Goal: Download file/media

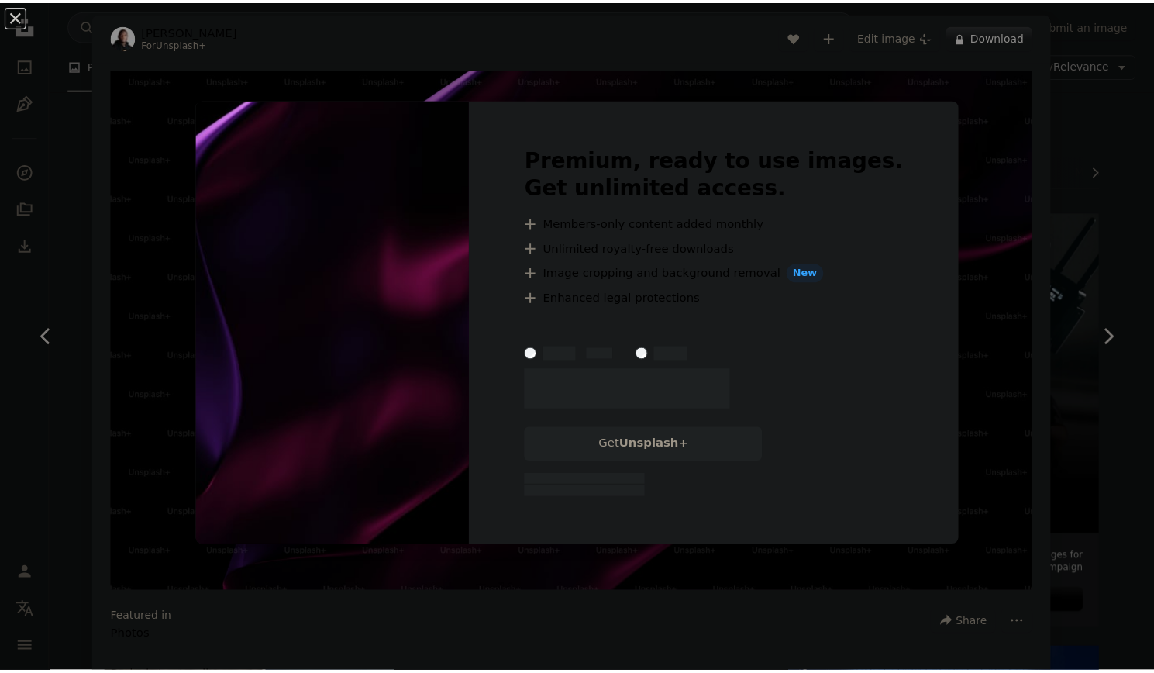
scroll to position [4979, 0]
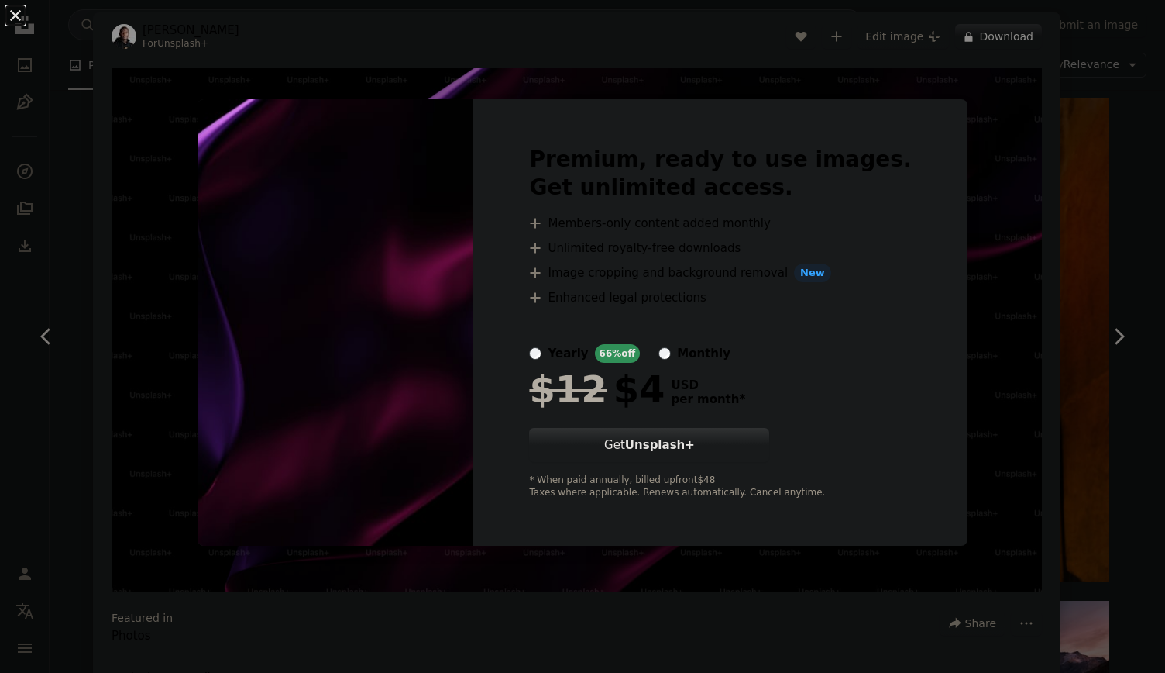
click at [14, 9] on button "An X shape" at bounding box center [15, 15] width 19 height 19
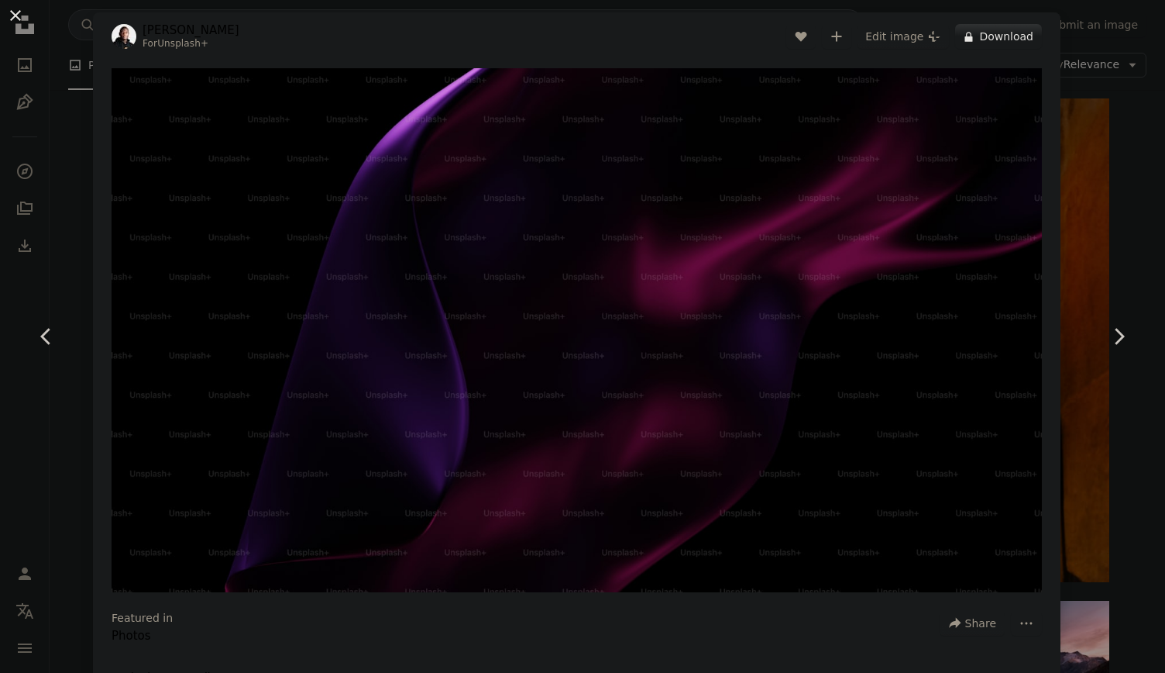
click at [12, 15] on button "An X shape" at bounding box center [15, 15] width 19 height 19
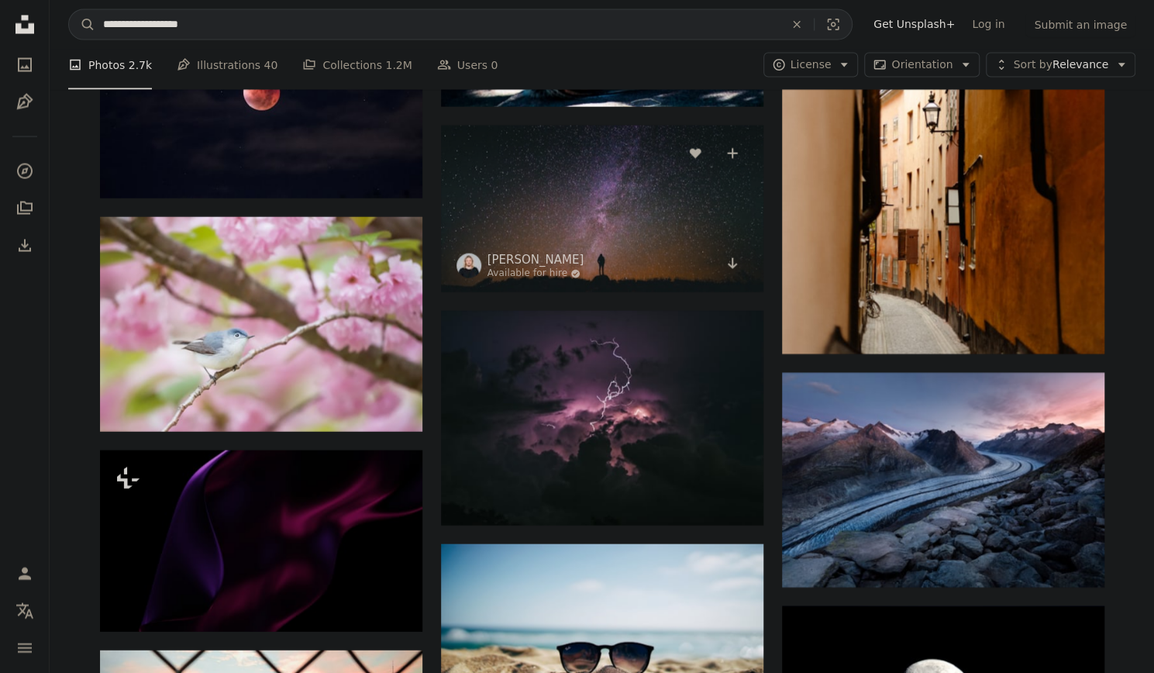
scroll to position [5211, 0]
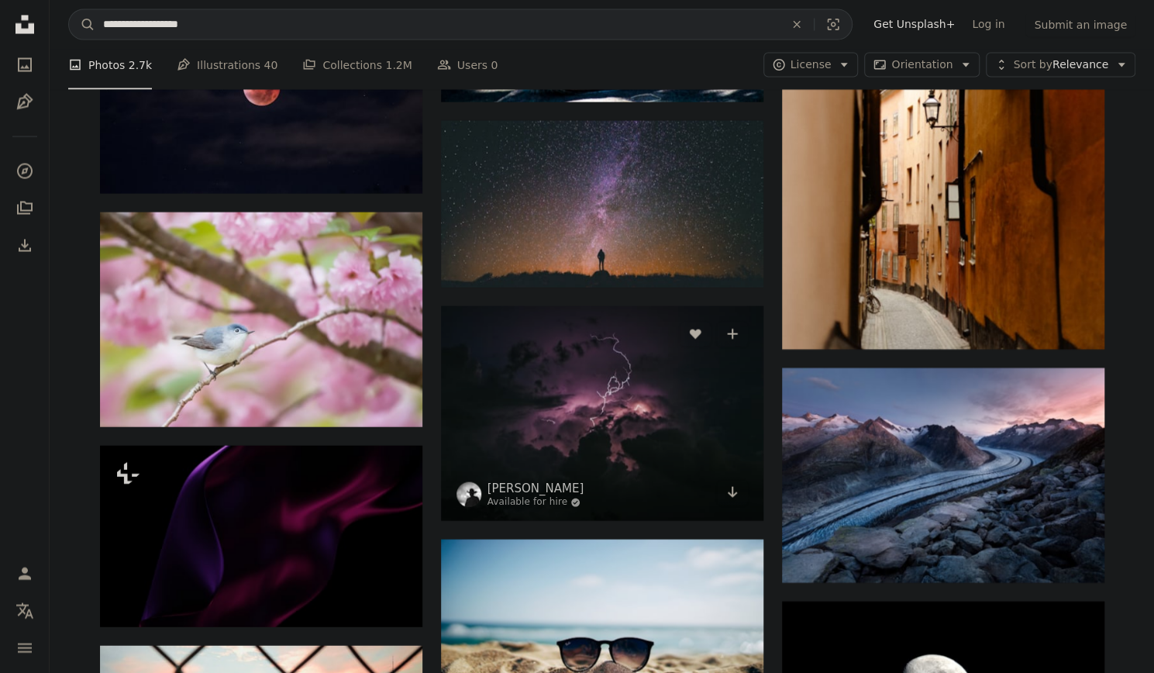
click at [646, 396] on img at bounding box center [602, 413] width 322 height 215
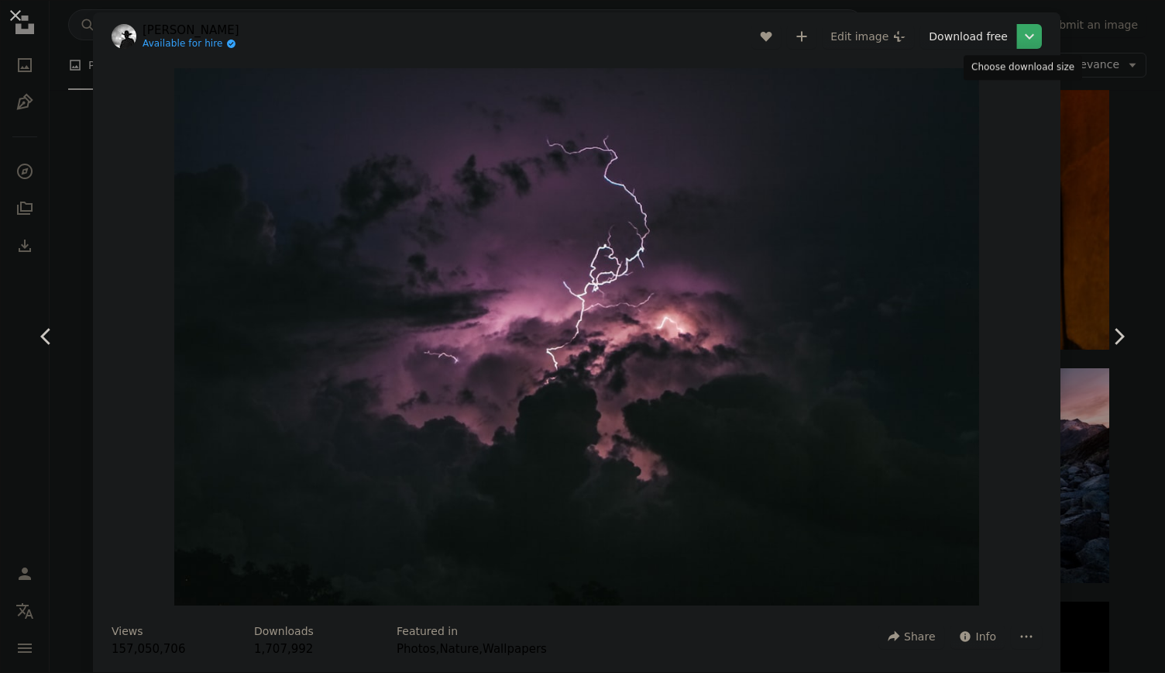
click at [1017, 29] on icon "Chevron down" at bounding box center [1029, 36] width 25 height 19
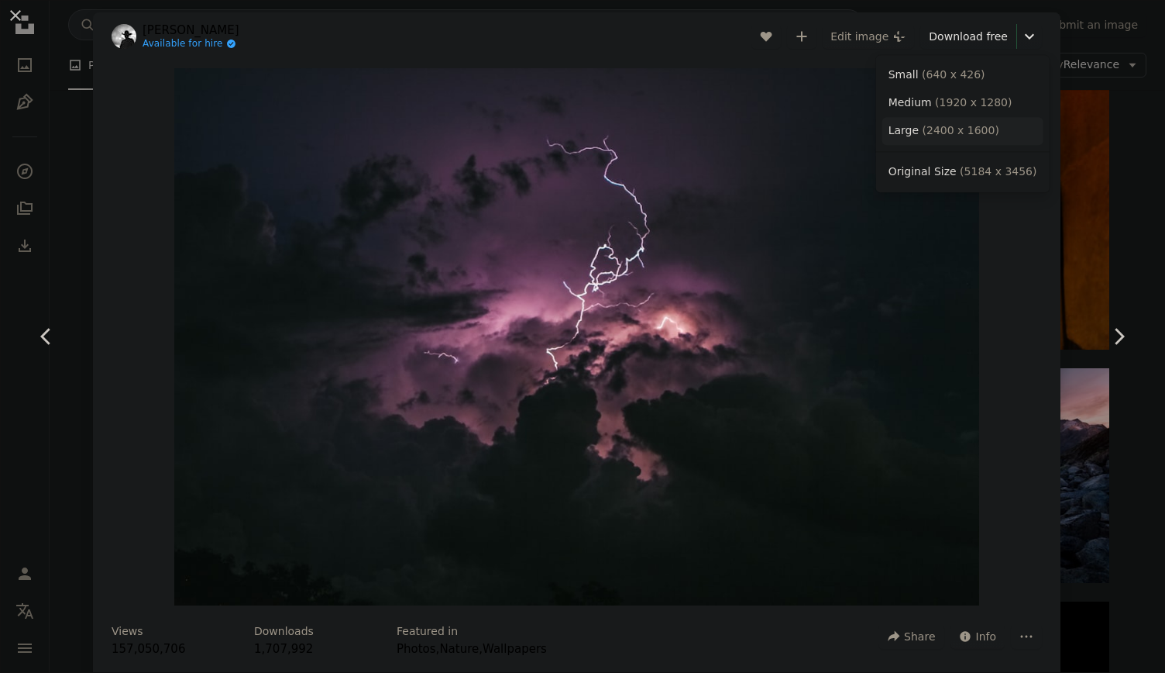
click at [969, 132] on span "( 2400 x 1600 )" at bounding box center [961, 130] width 77 height 12
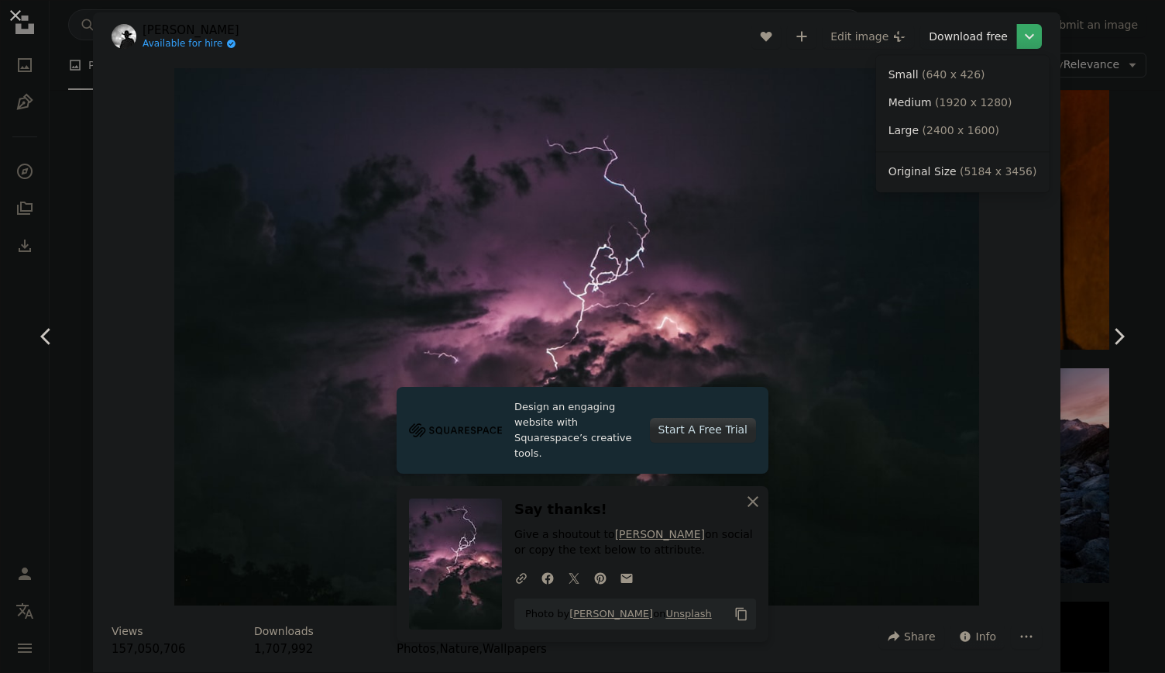
click at [1025, 36] on icon "Choose download size" at bounding box center [1029, 36] width 9 height 5
click at [975, 167] on span "( 5184 x 3456 )" at bounding box center [998, 171] width 77 height 12
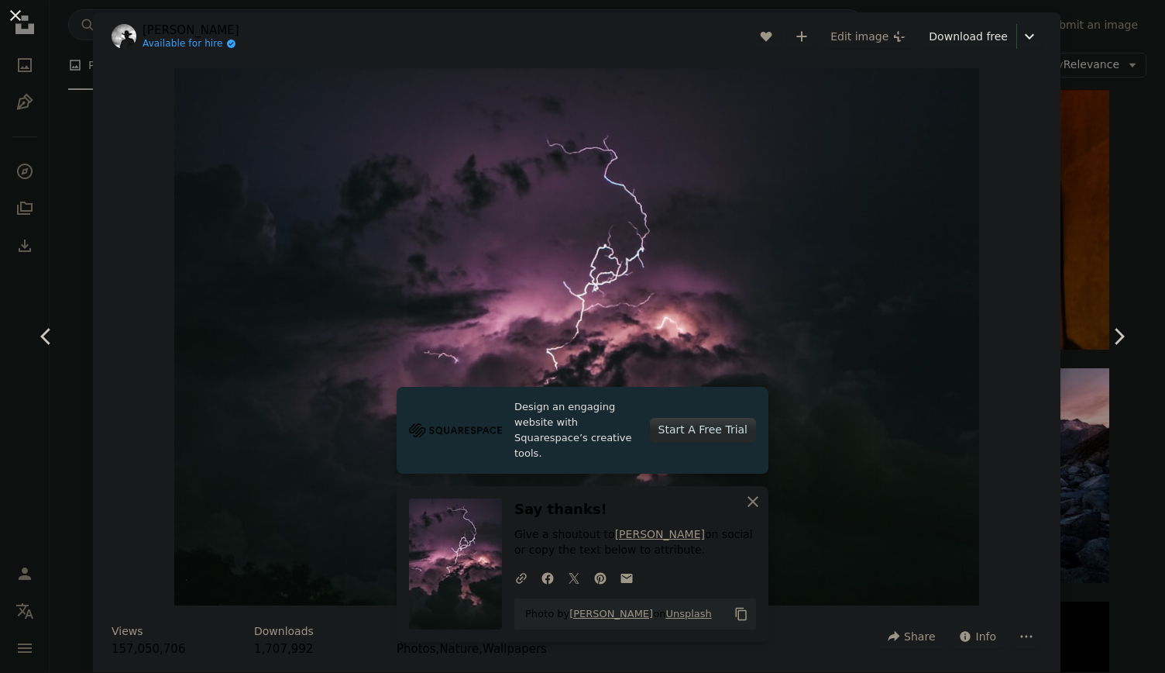
click at [15, 19] on button "An X shape" at bounding box center [15, 15] width 19 height 19
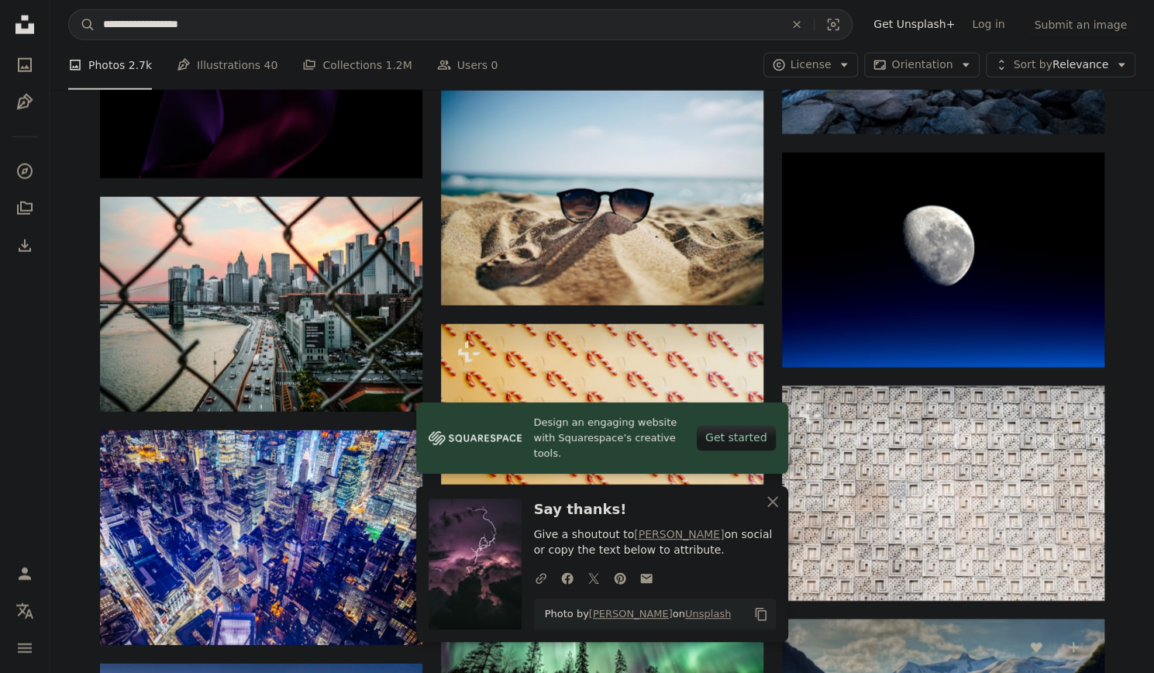
scroll to position [5676, 0]
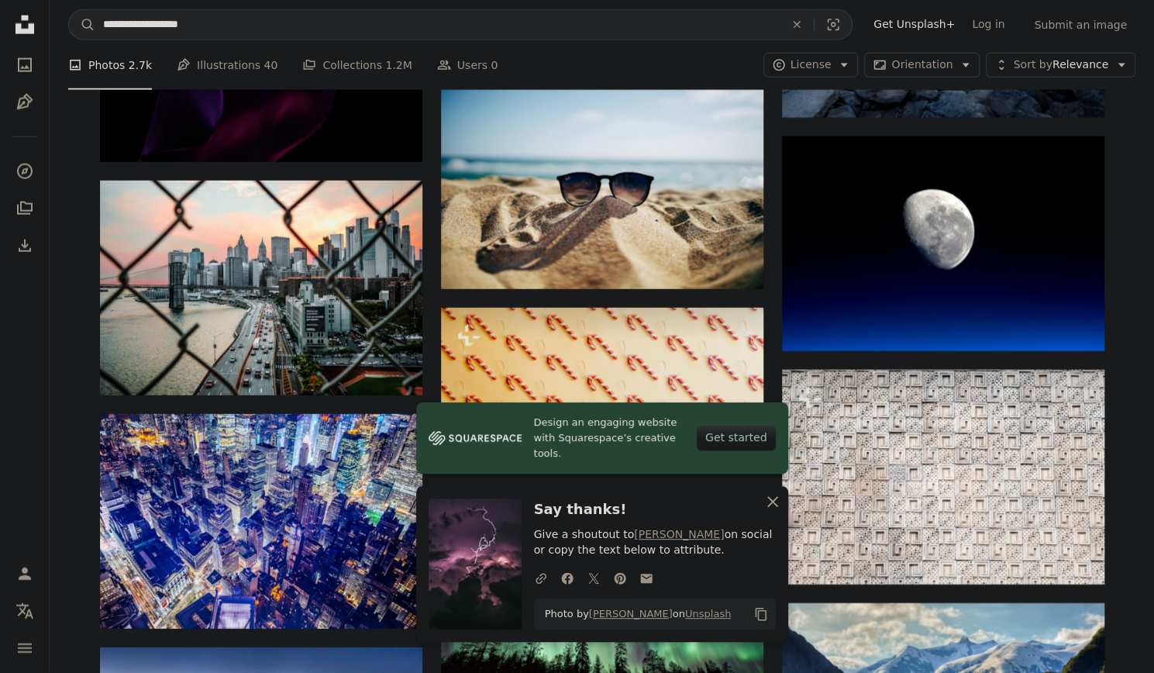
click at [769, 501] on icon "An X shape" at bounding box center [772, 501] width 19 height 19
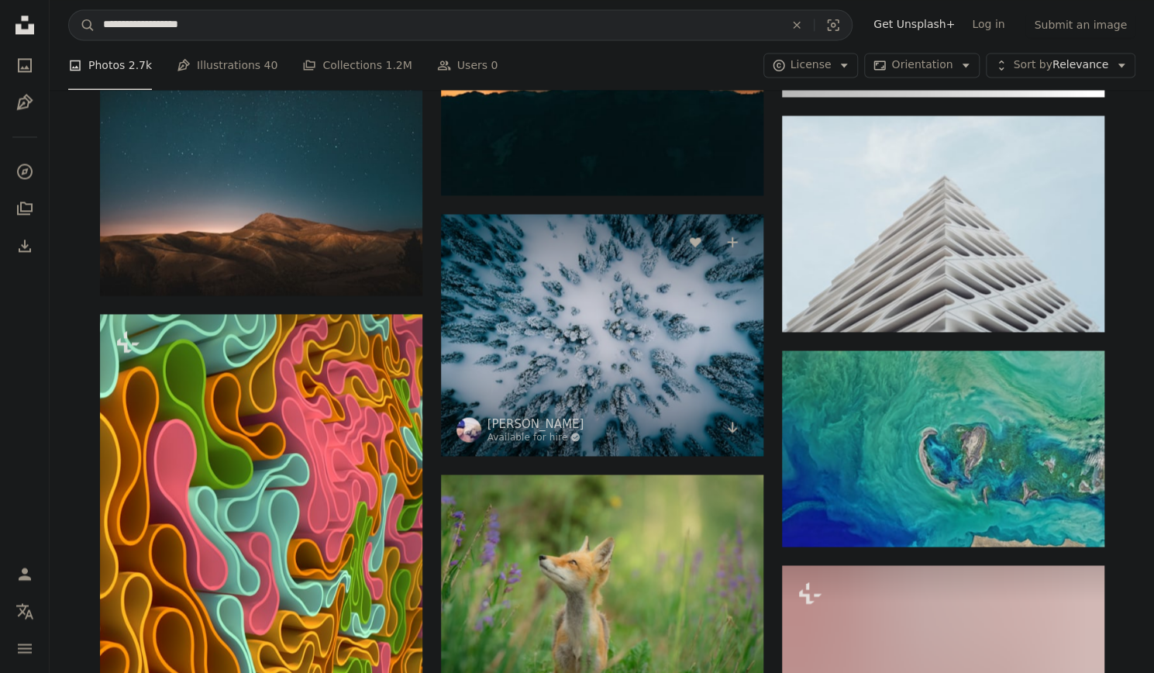
scroll to position [8776, 0]
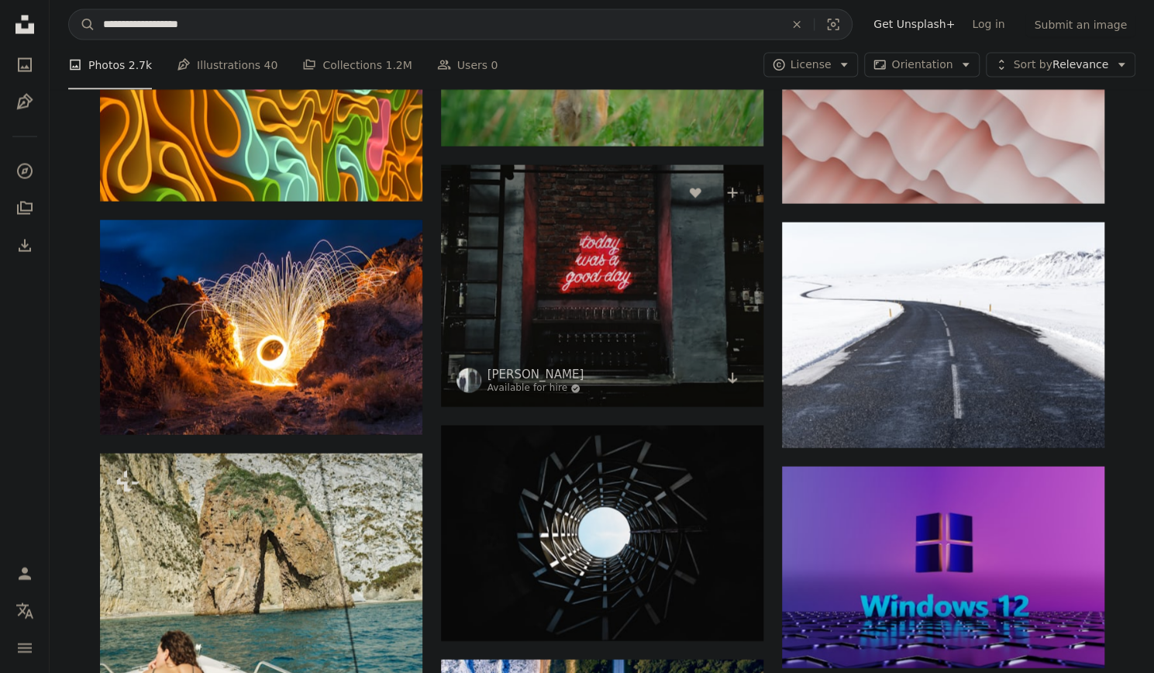
click at [631, 284] on img at bounding box center [602, 286] width 322 height 242
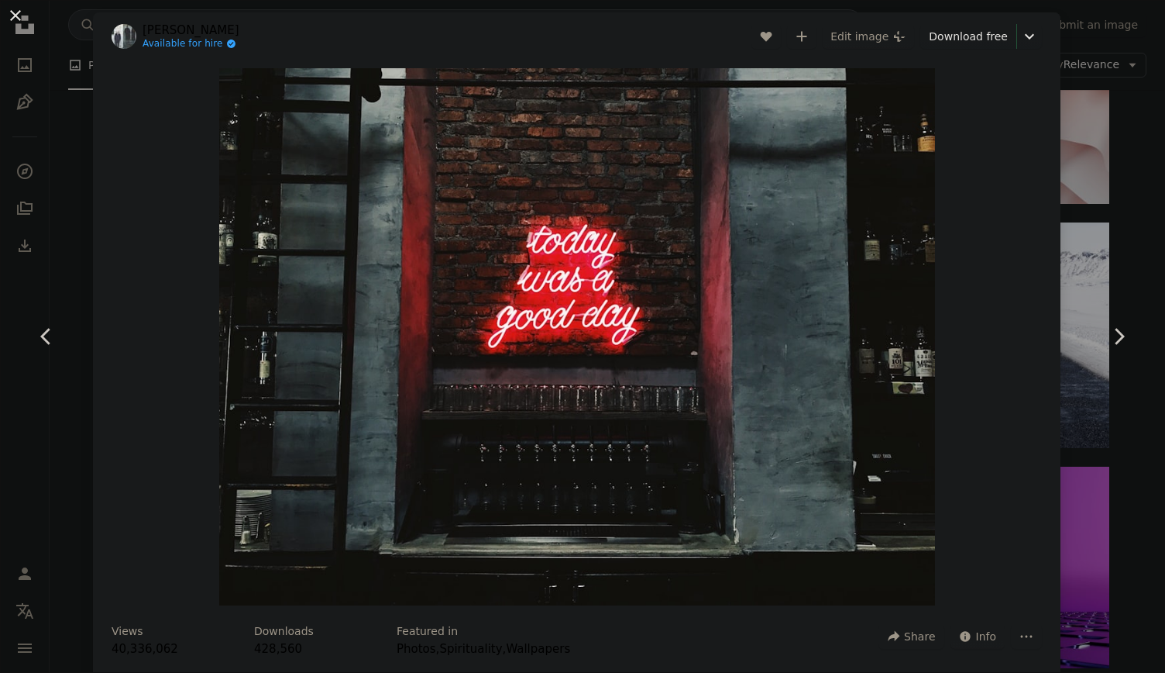
click at [14, 12] on button "An X shape" at bounding box center [15, 15] width 19 height 19
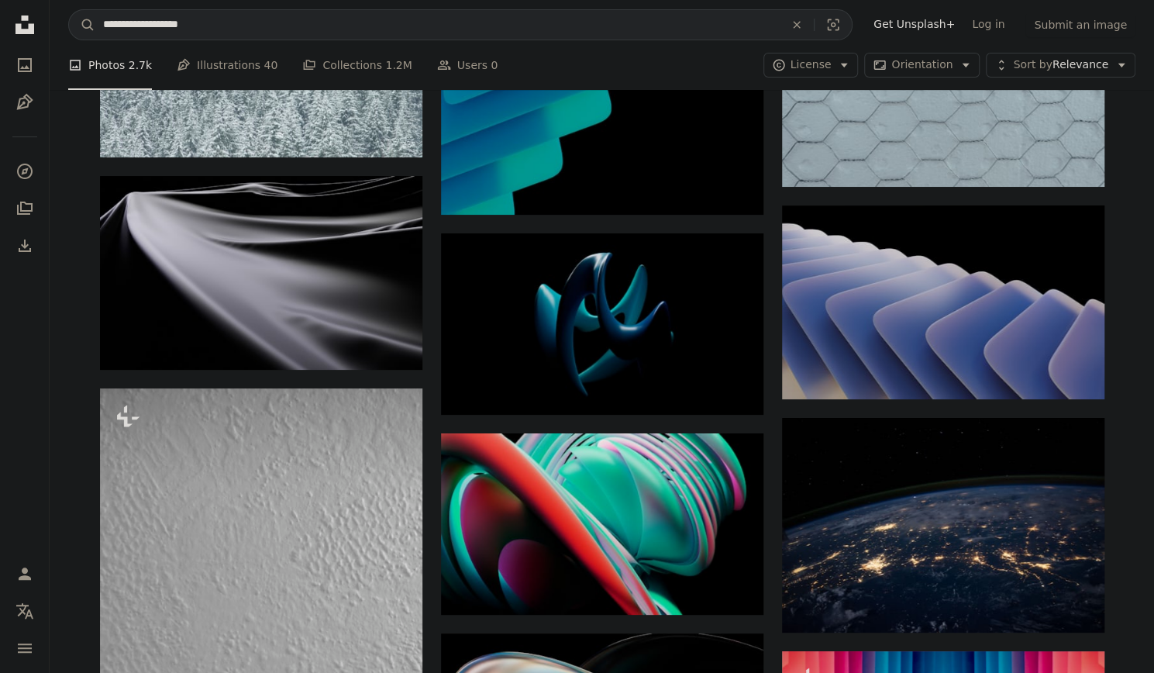
scroll to position [17143, 0]
